Goal: Information Seeking & Learning: Understand process/instructions

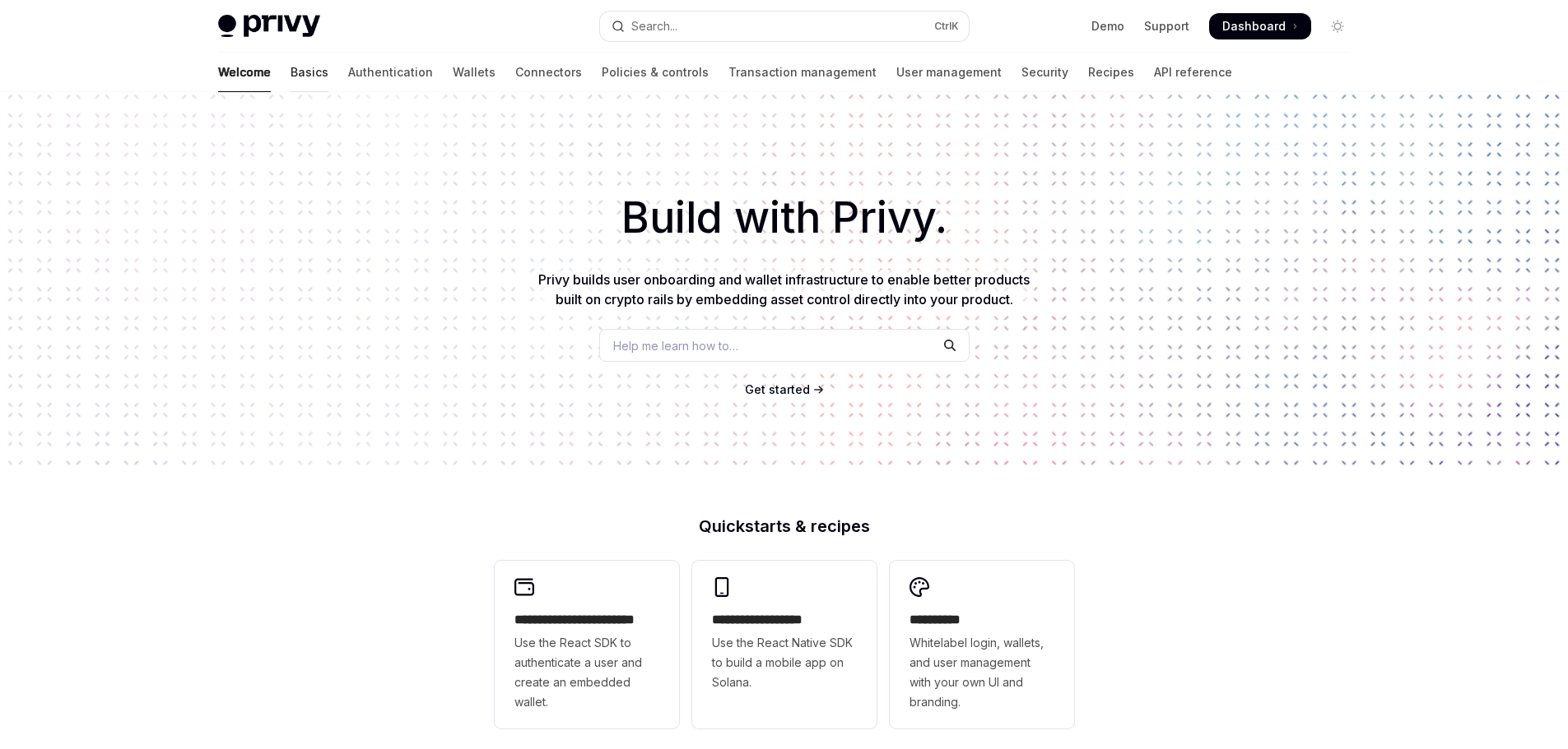
click at [290, 77] on link "Basics" at bounding box center [309, 71] width 38 height 39
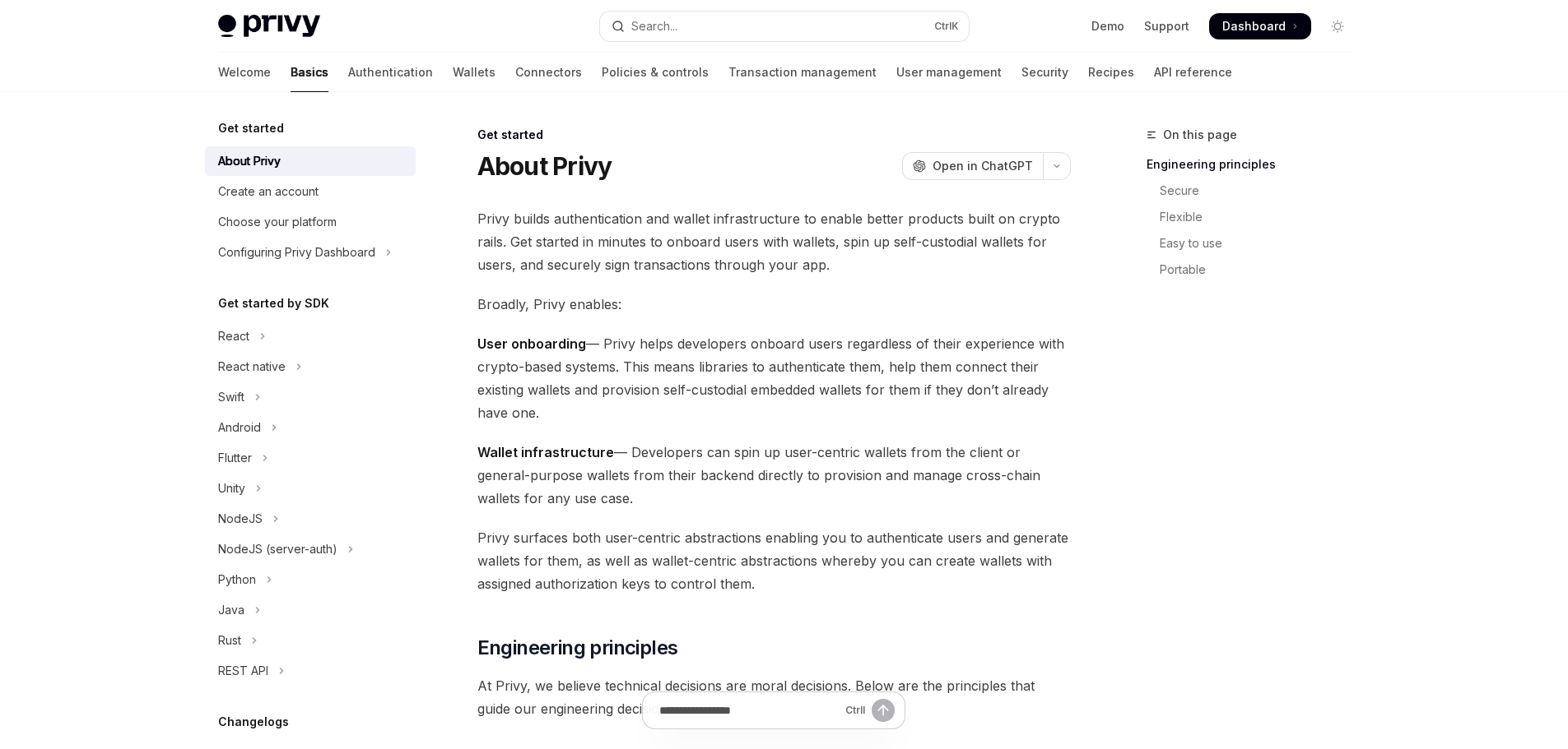
scroll to position [165, 0]
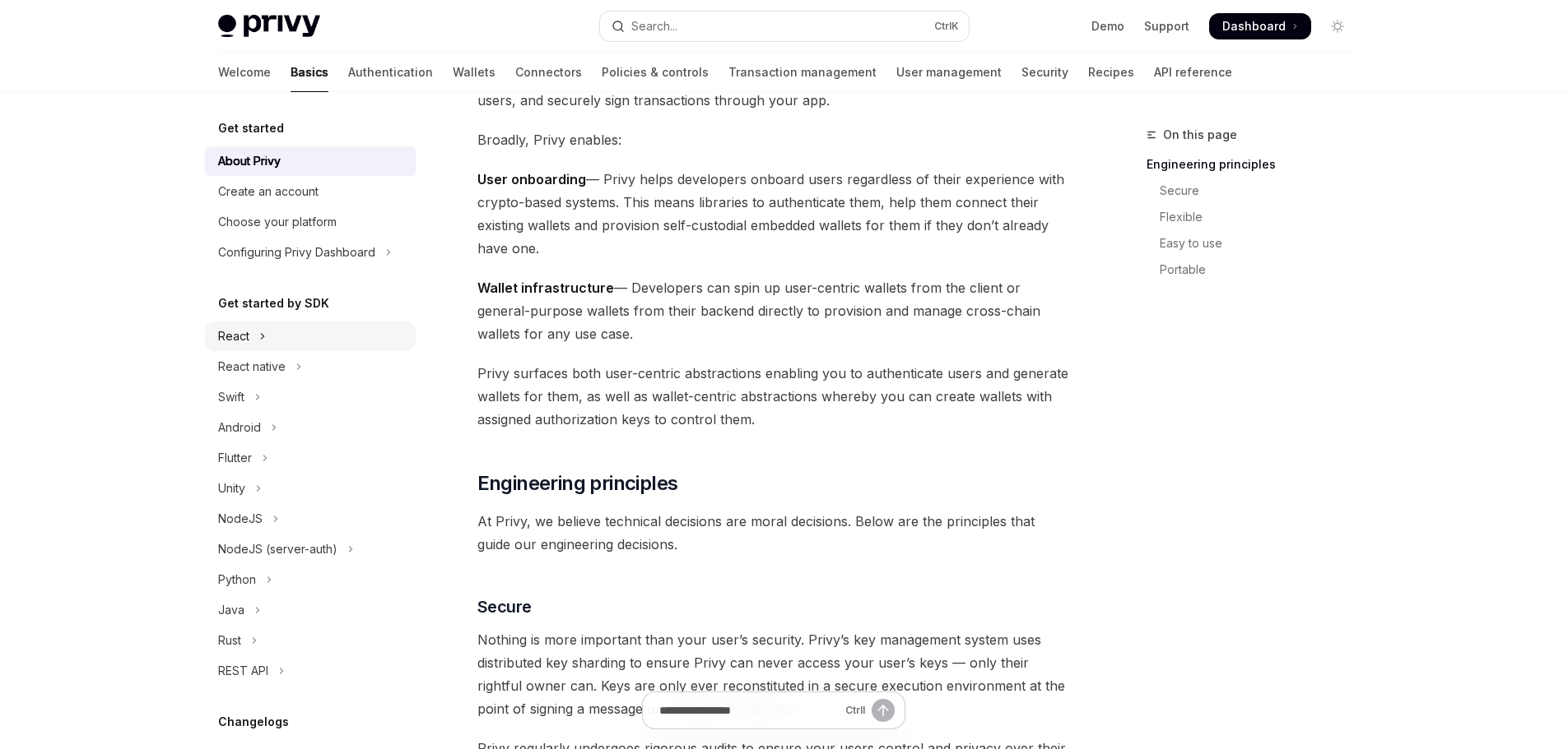
click at [261, 345] on icon "Toggle React section" at bounding box center [263, 337] width 7 height 20
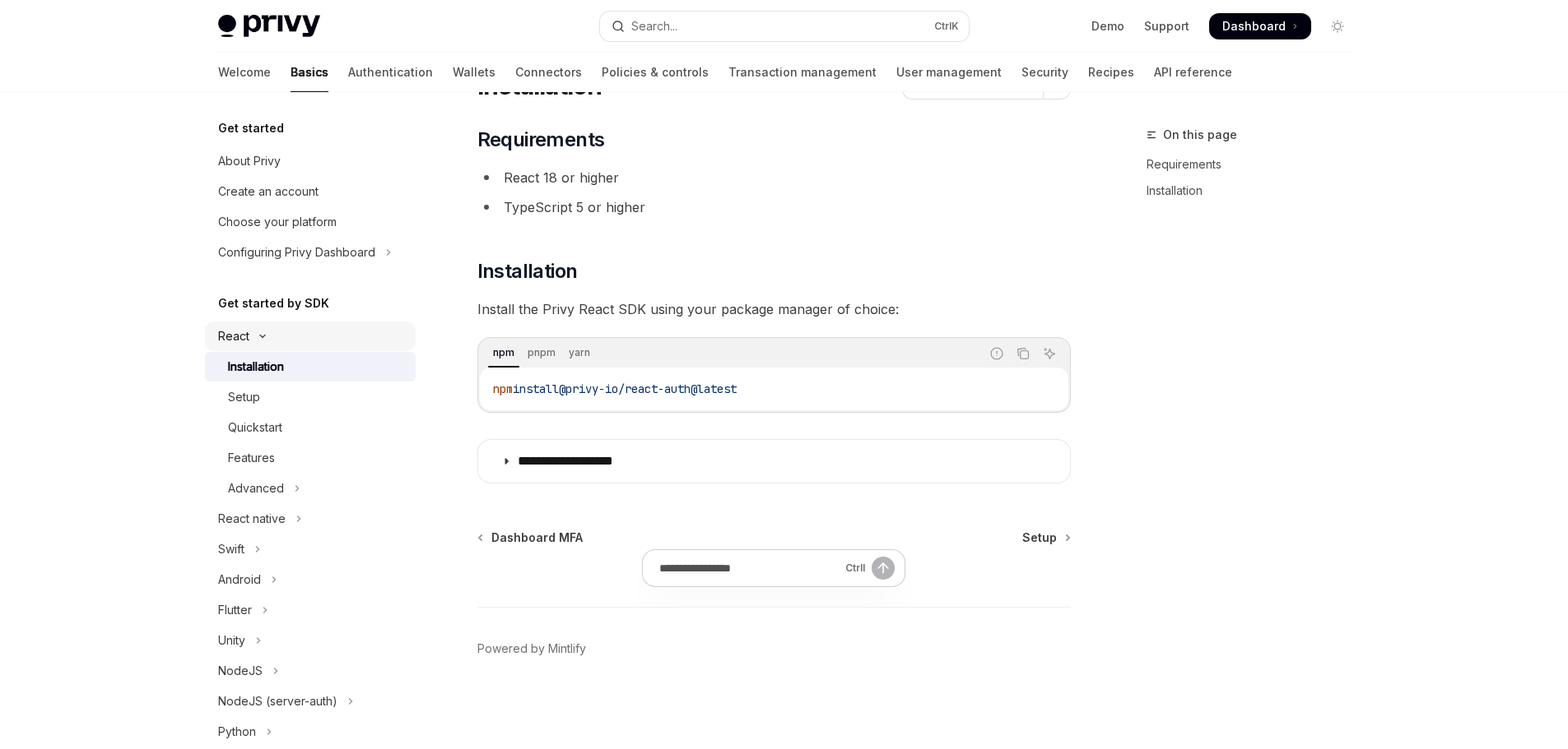
scroll to position [81, 0]
click at [1446, 398] on div "**********" at bounding box center [784, 334] width 1568 height 830
click at [263, 401] on div "Setup" at bounding box center [317, 397] width 178 height 20
type textarea "*"
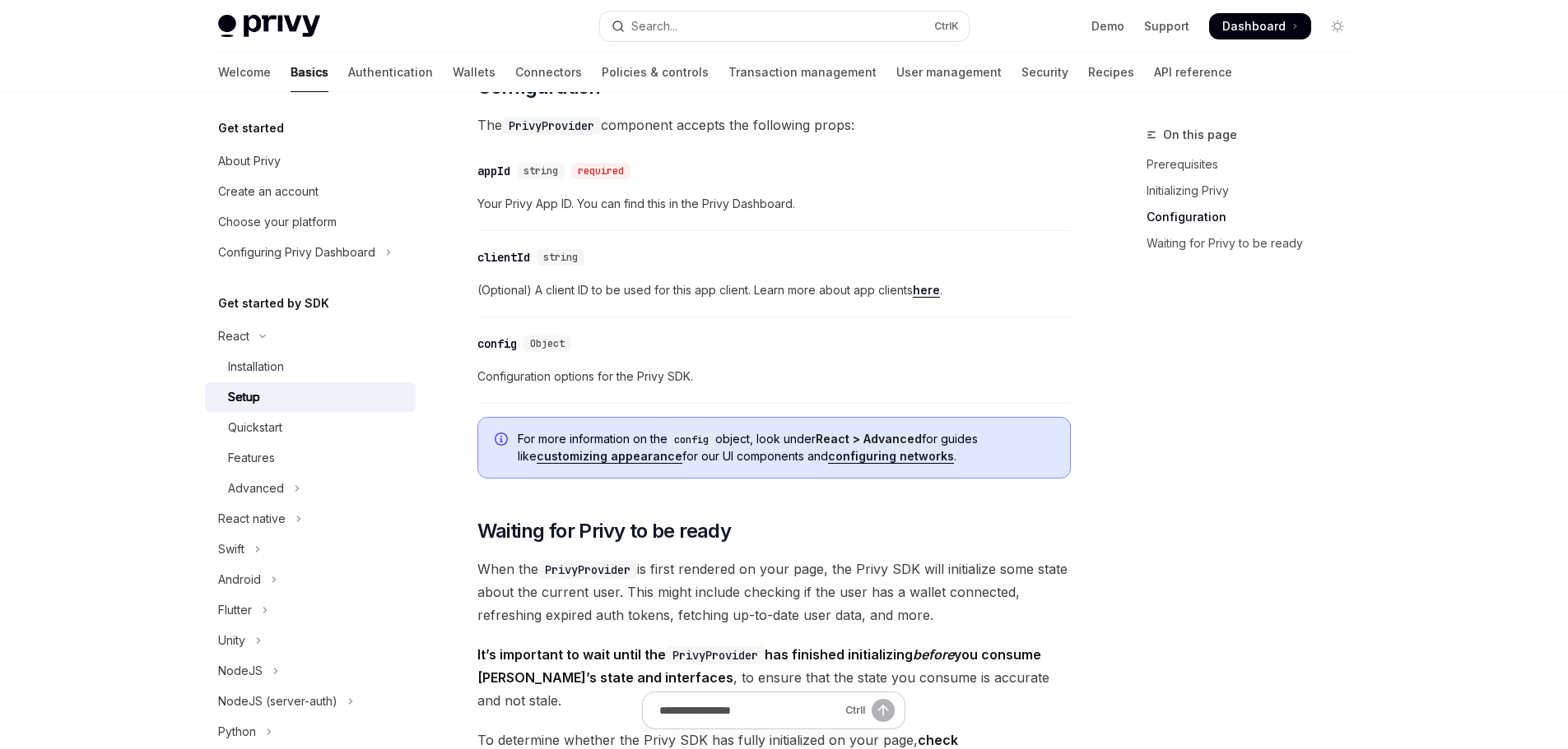
scroll to position [1232, 0]
